Goal: Task Accomplishment & Management: Complete application form

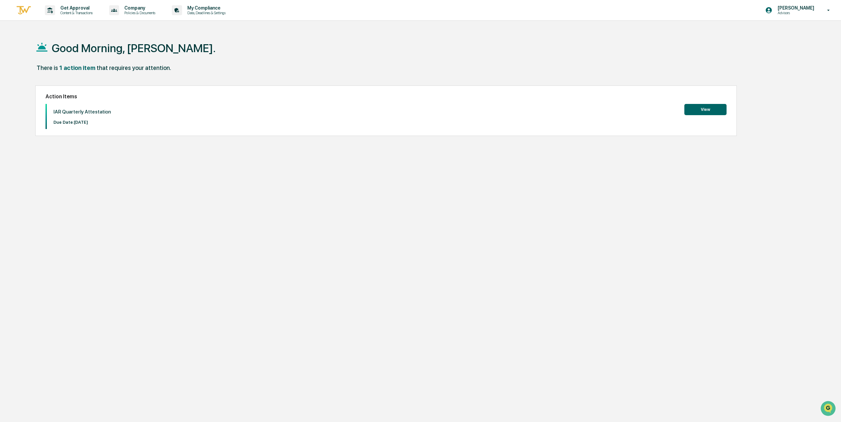
click at [707, 109] on button "View" at bounding box center [705, 109] width 42 height 11
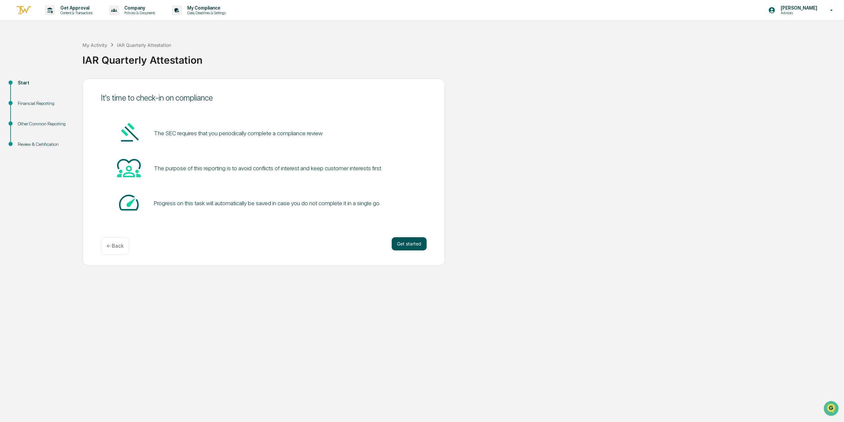
click at [411, 244] on button "Get started" at bounding box center [409, 243] width 35 height 13
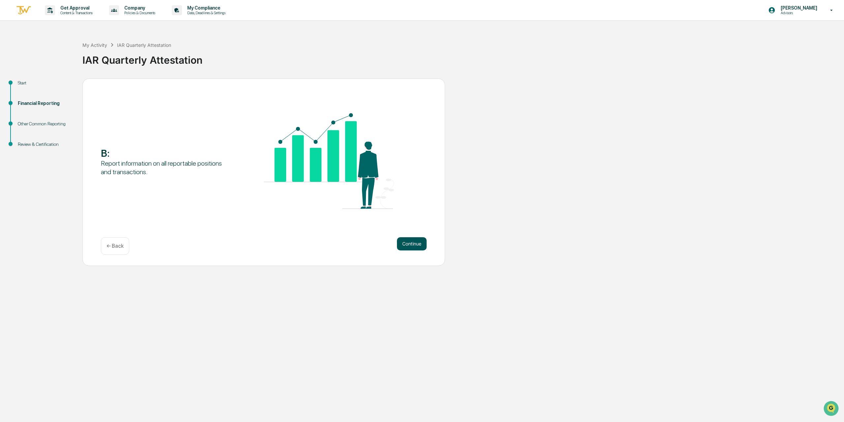
click at [413, 246] on button "Continue" at bounding box center [412, 243] width 30 height 13
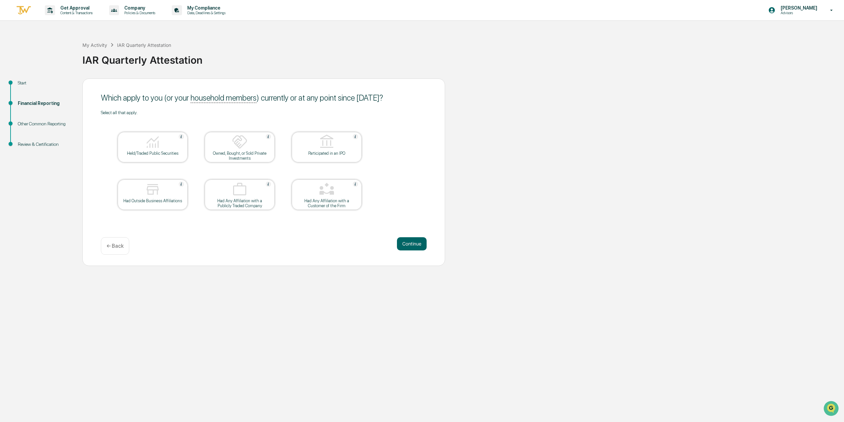
click at [24, 82] on div "Start" at bounding box center [45, 82] width 54 height 7
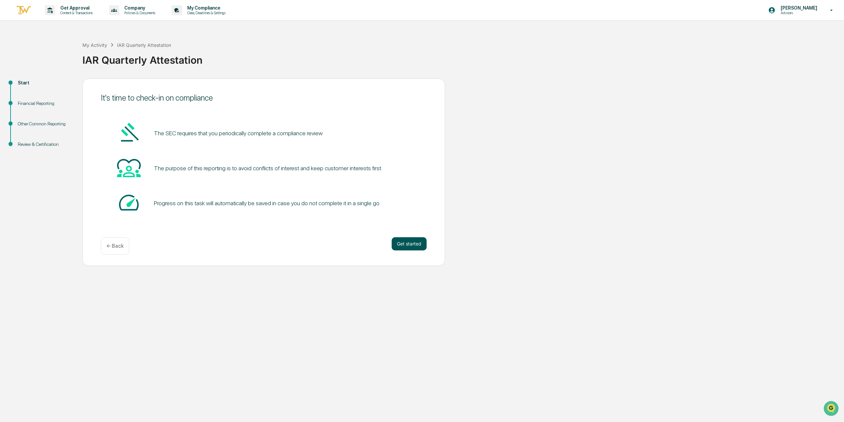
click at [394, 245] on button "Get started" at bounding box center [409, 243] width 35 height 13
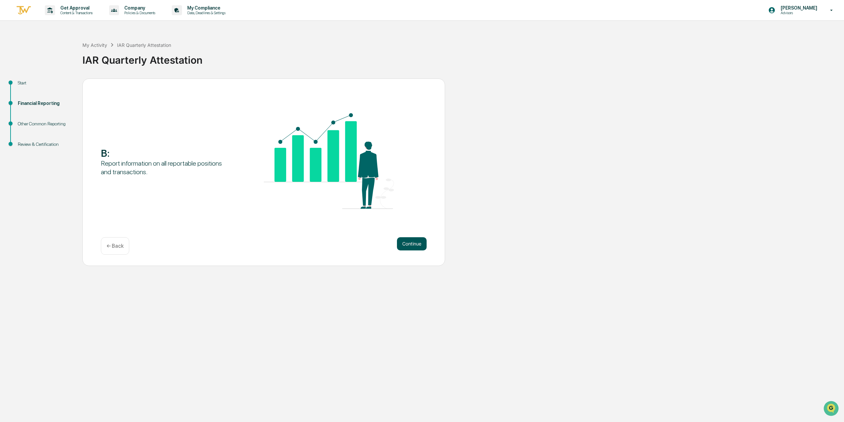
click at [420, 249] on button "Continue" at bounding box center [412, 243] width 30 height 13
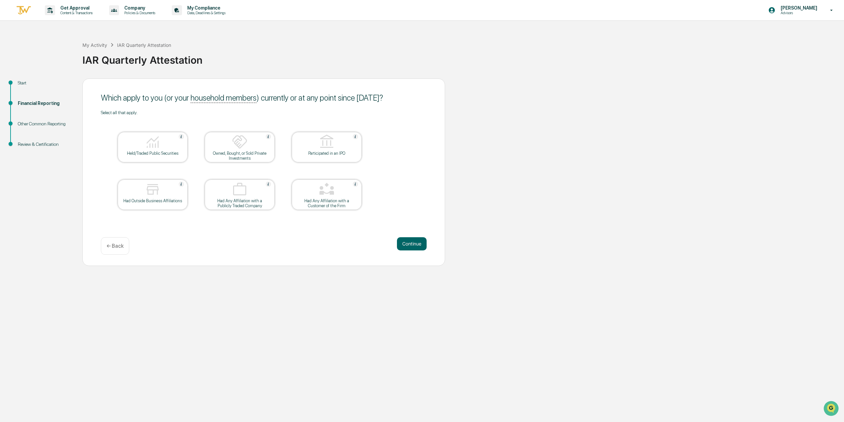
click at [142, 139] on div at bounding box center [153, 142] width 66 height 17
click at [409, 239] on button "Continue" at bounding box center [412, 243] width 30 height 13
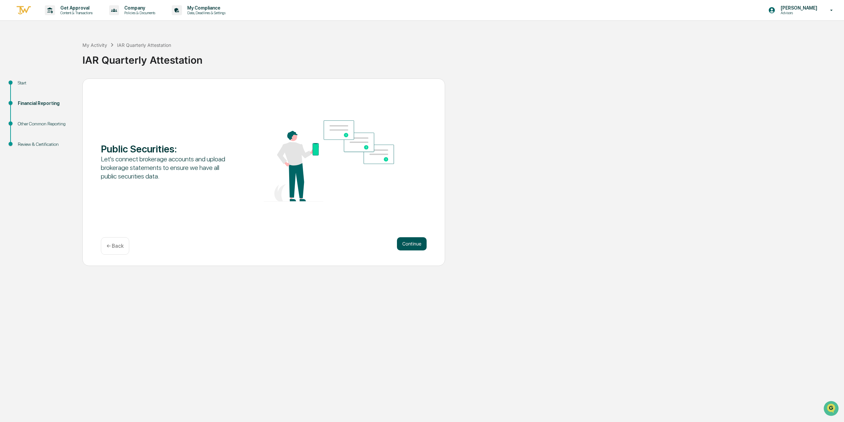
click at [412, 245] on button "Continue" at bounding box center [412, 243] width 30 height 13
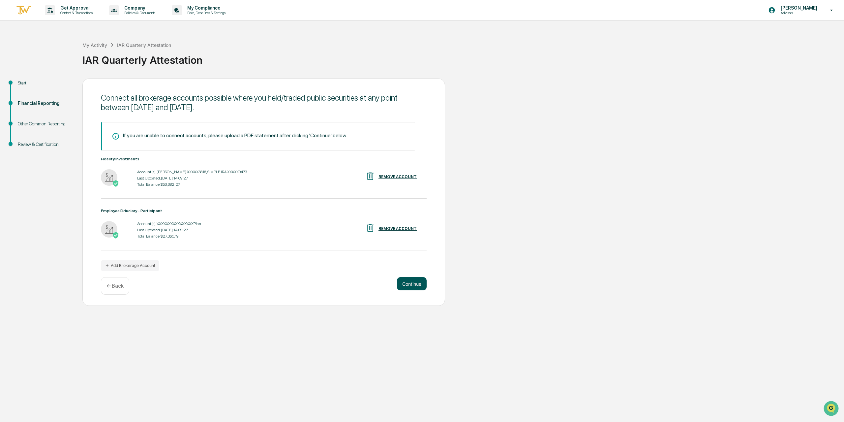
click at [409, 282] on button "Continue" at bounding box center [412, 283] width 30 height 13
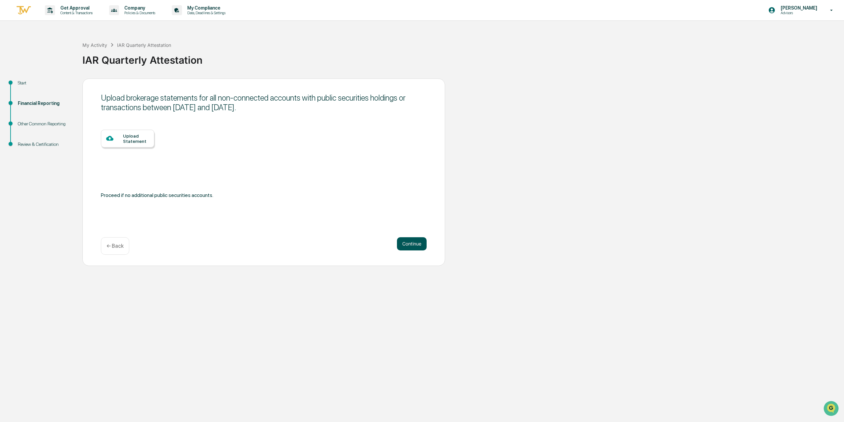
click at [423, 247] on button "Continue" at bounding box center [412, 243] width 30 height 13
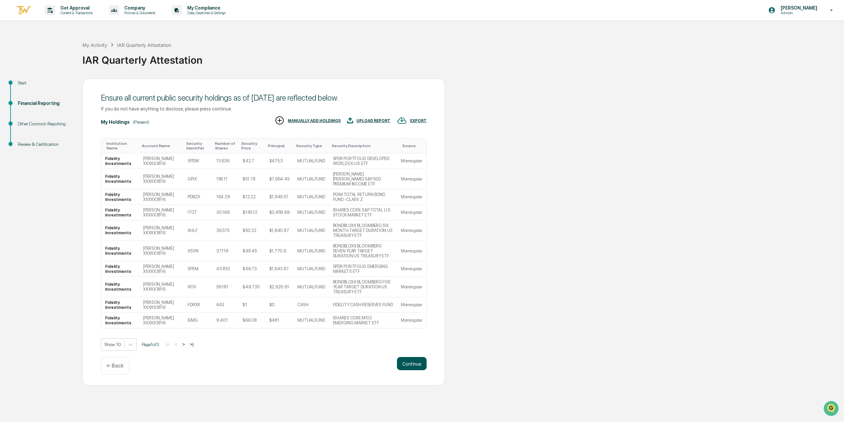
click at [416, 357] on button "Continue" at bounding box center [412, 363] width 30 height 13
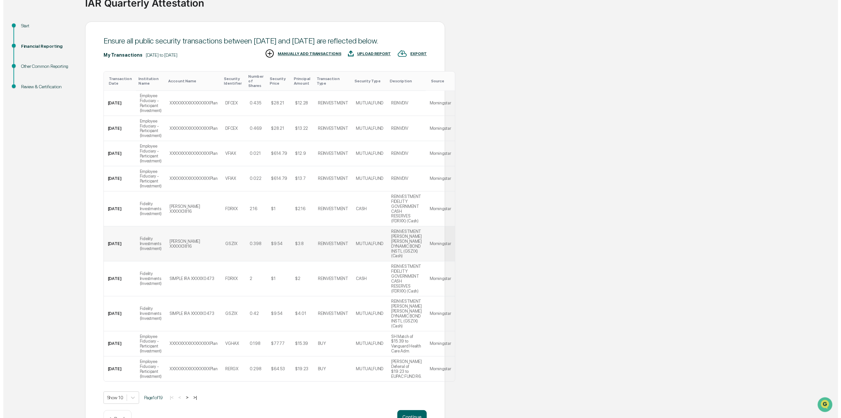
scroll to position [87, 0]
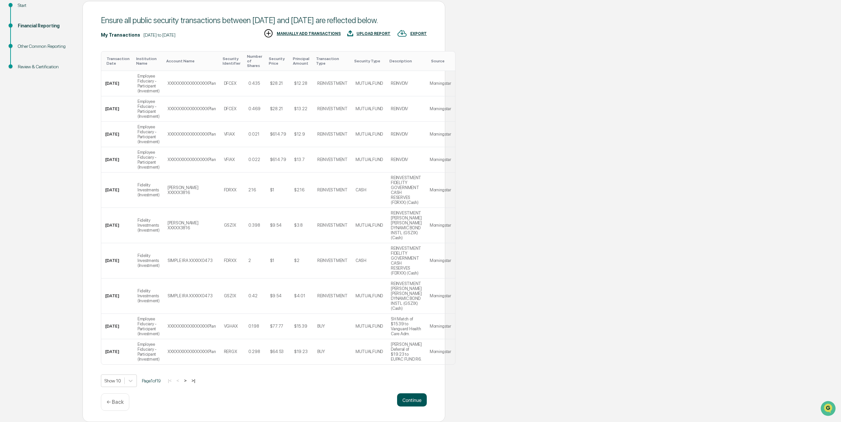
click at [422, 402] on button "Continue" at bounding box center [412, 399] width 30 height 13
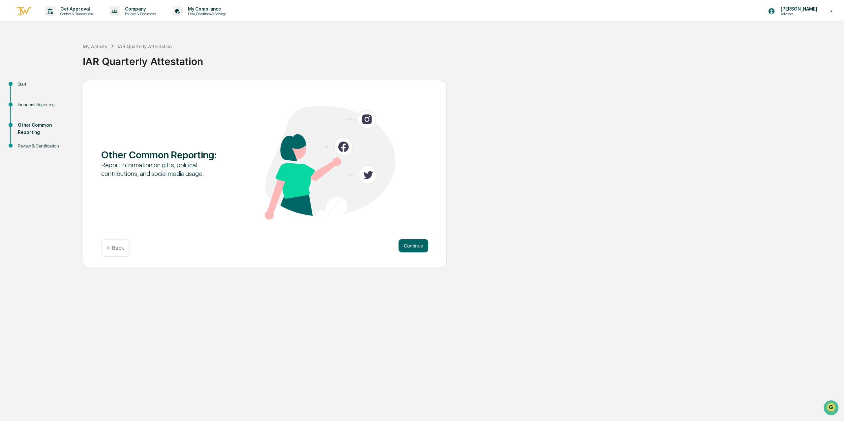
scroll to position [0, 0]
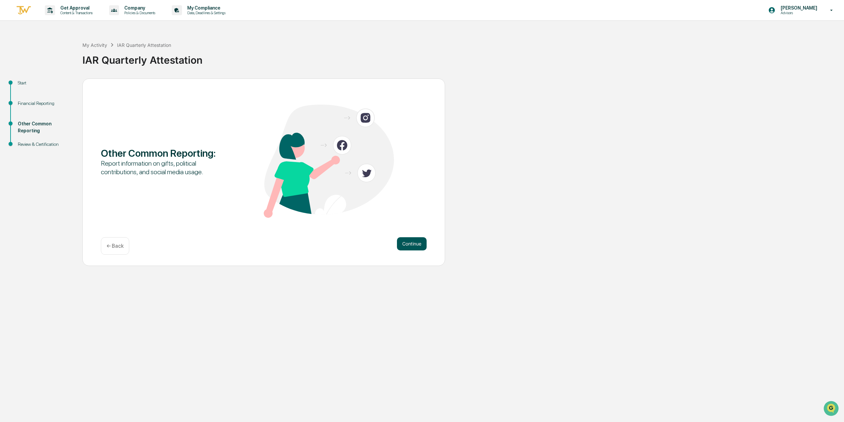
click at [406, 242] on button "Continue" at bounding box center [412, 243] width 30 height 13
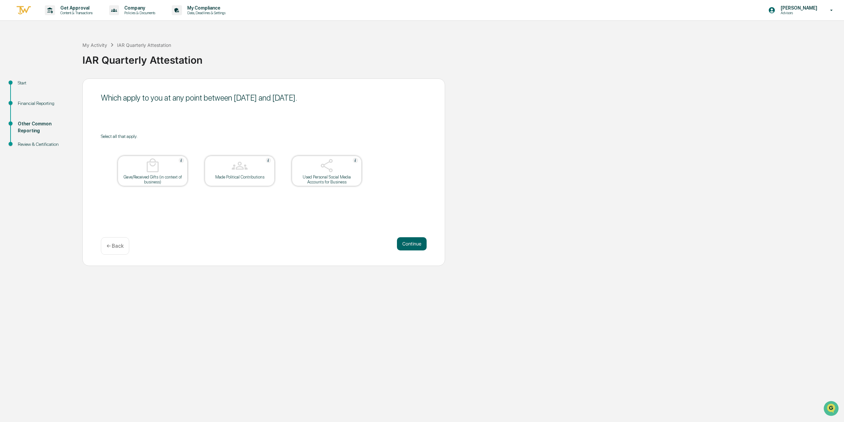
click at [418, 233] on div "Which apply to you at any point between [DATE] and [DATE]. Select all that appl…" at bounding box center [263, 171] width 363 height 187
click at [417, 243] on button "Continue" at bounding box center [412, 243] width 30 height 13
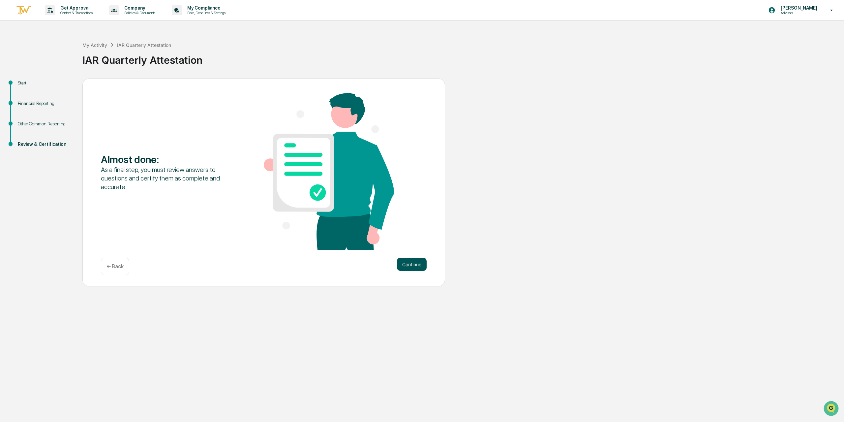
click at [414, 264] on button "Continue" at bounding box center [412, 264] width 30 height 13
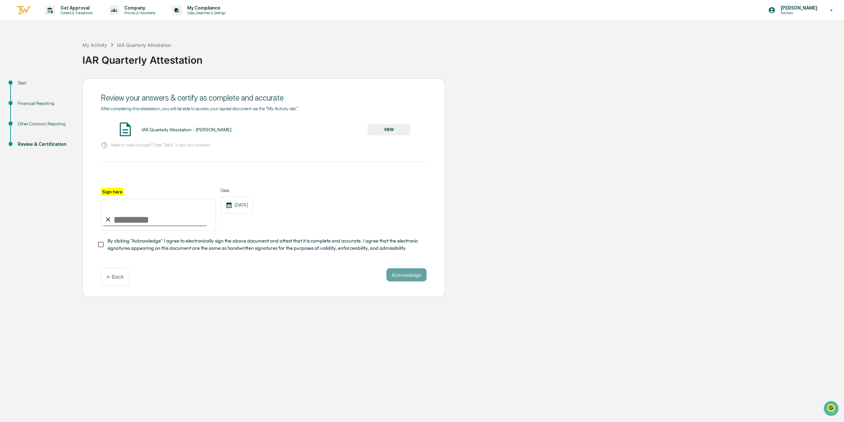
click at [386, 128] on button "VIEW" at bounding box center [389, 129] width 43 height 11
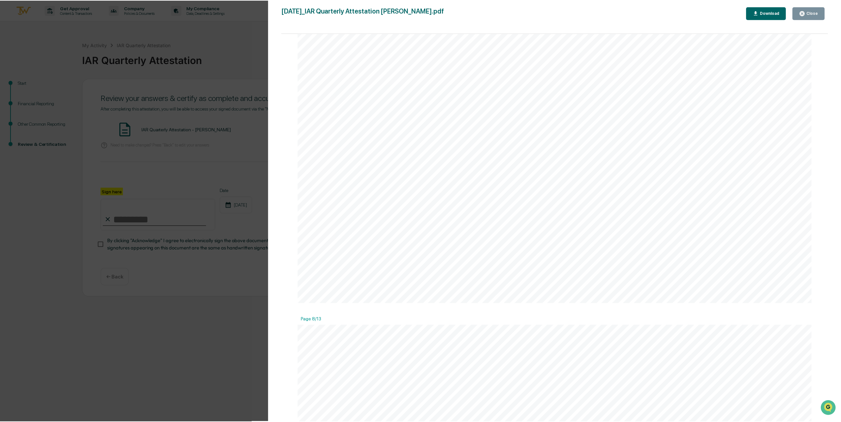
scroll to position [5210, 0]
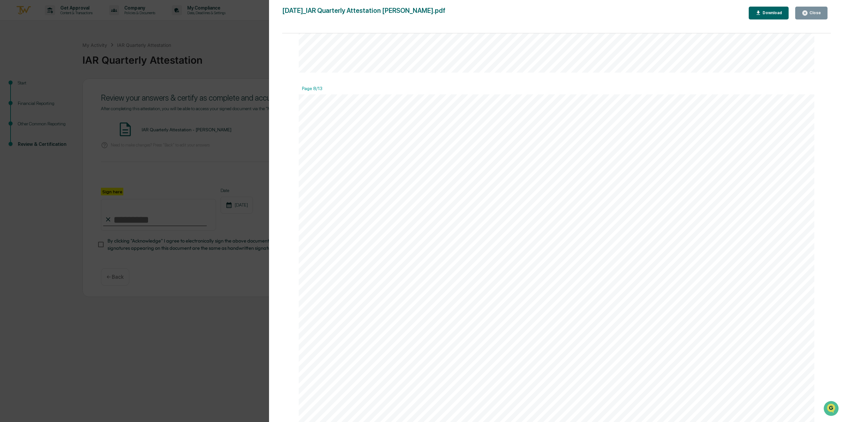
click at [814, 12] on div "Close" at bounding box center [814, 13] width 13 height 5
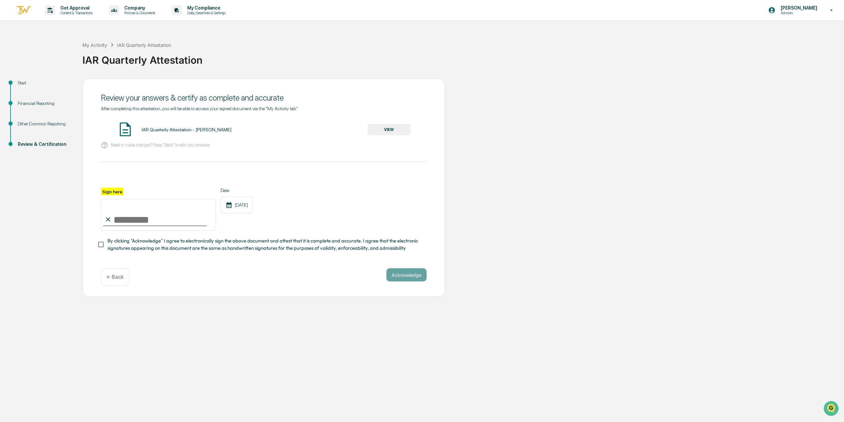
click at [111, 192] on label "Sign here" at bounding box center [112, 192] width 22 height 8
click at [111, 199] on input "Sign here" at bounding box center [158, 215] width 115 height 32
type input "**********"
click at [410, 278] on button "Acknowledge" at bounding box center [406, 274] width 40 height 13
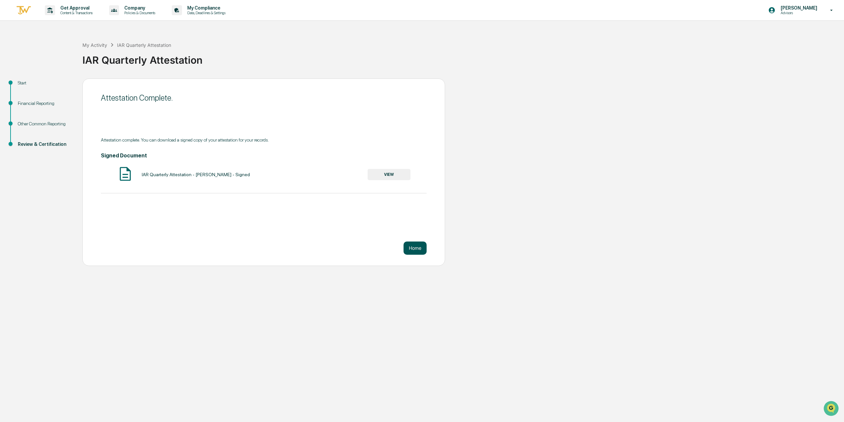
click at [418, 247] on button "Home" at bounding box center [415, 247] width 23 height 13
